Goal: Transaction & Acquisition: Purchase product/service

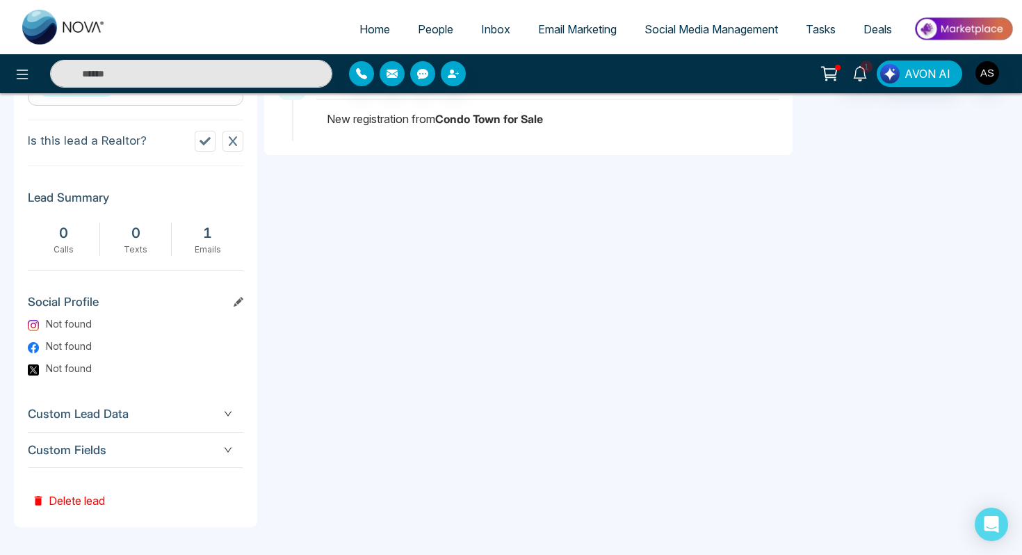
scroll to position [0, 352]
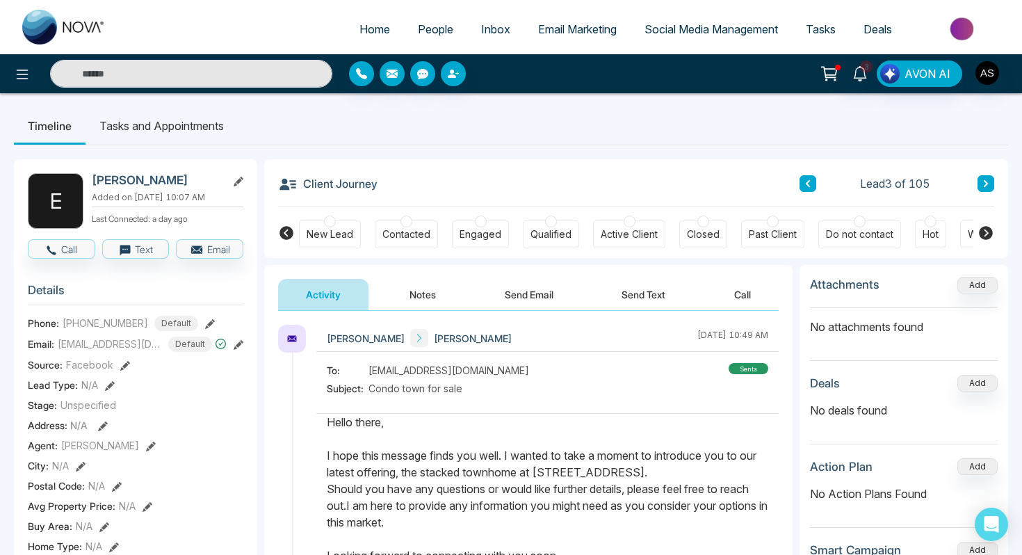
click at [835, 79] on circle at bounding box center [834, 79] width 1 height 1
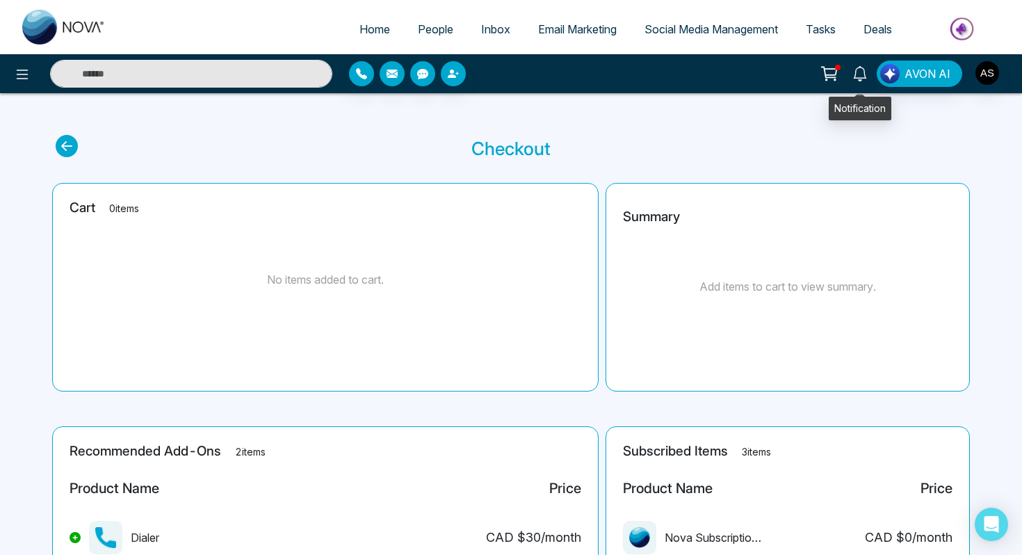
click at [863, 72] on icon at bounding box center [859, 73] width 15 height 15
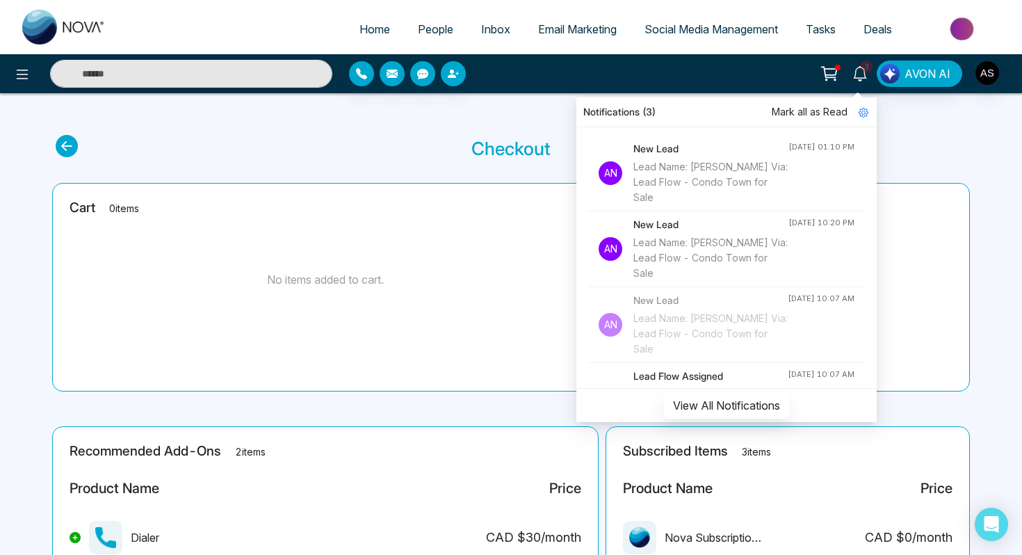
click at [687, 150] on h4 "New Lead" at bounding box center [710, 148] width 155 height 15
